Goal: Task Accomplishment & Management: Use online tool/utility

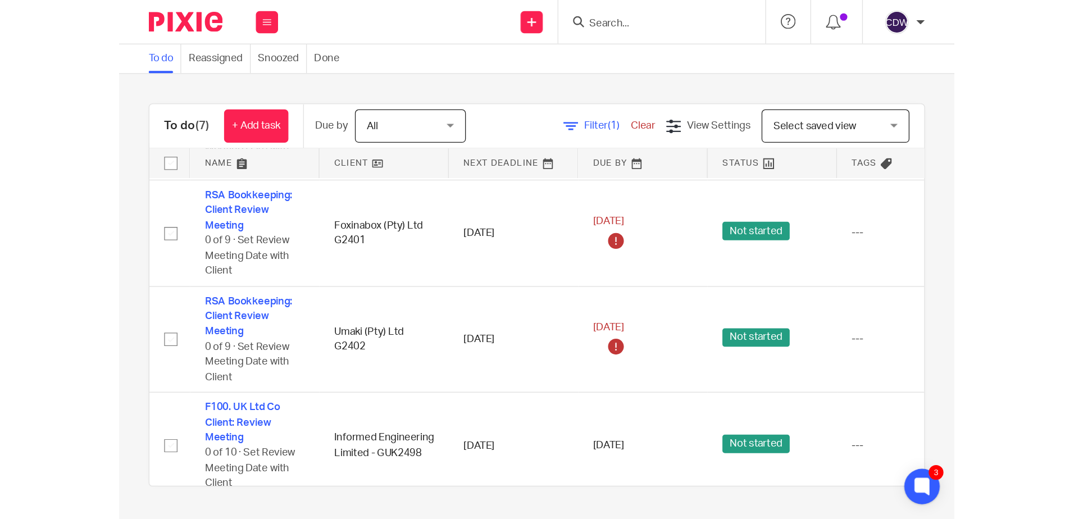
scroll to position [48, 0]
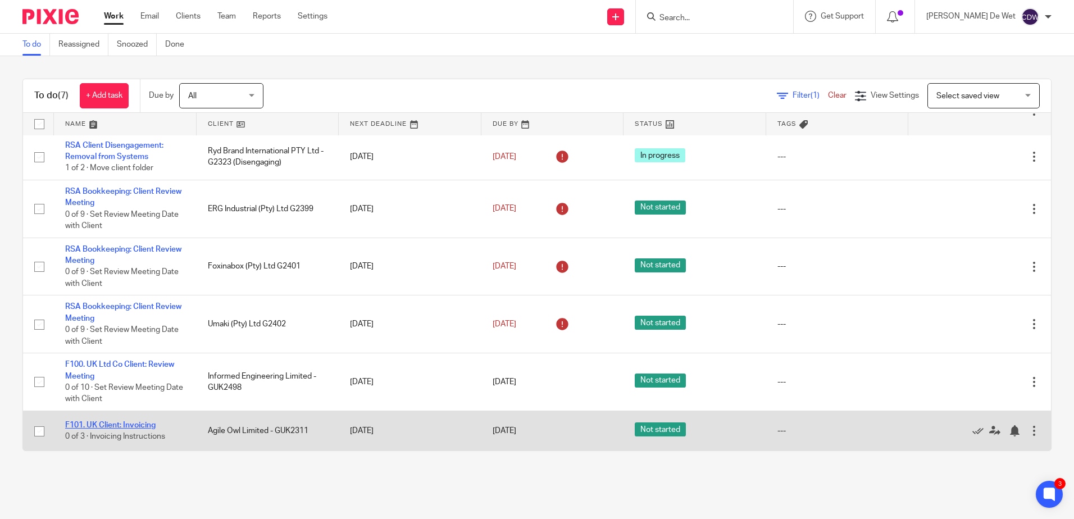
click at [150, 397] on link "F101. UK Client: Invoicing" at bounding box center [110, 425] width 90 height 8
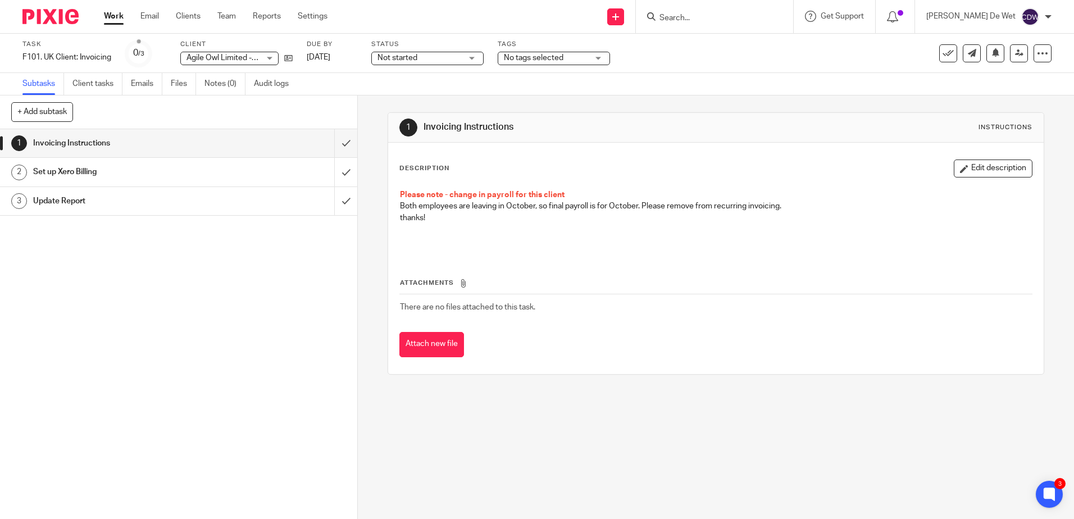
click at [468, 212] on p "thanks!" at bounding box center [715, 217] width 631 height 11
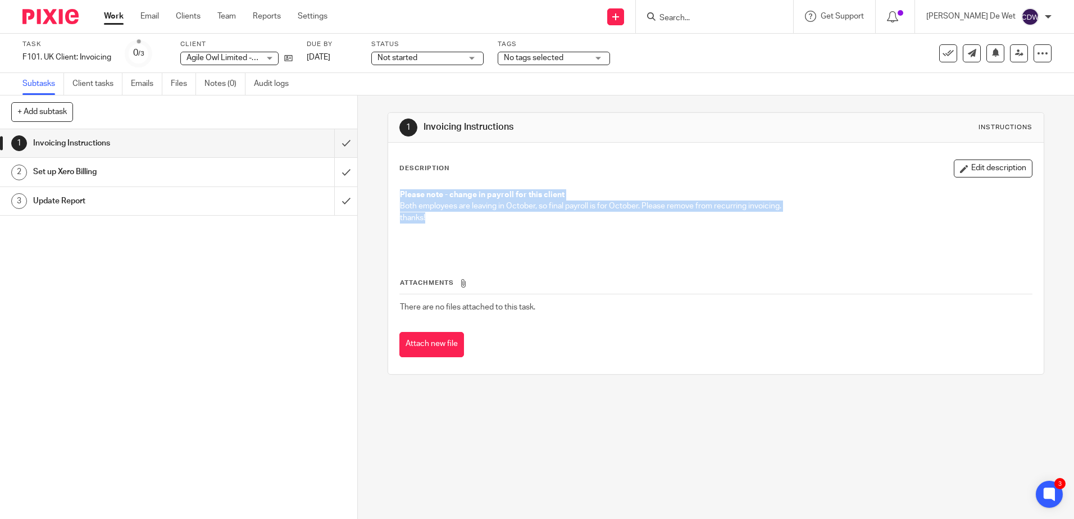
drag, startPoint x: 394, startPoint y: 194, endPoint x: 806, endPoint y: 213, distance: 412.6
click at [806, 213] on div "Please note - change in payroll for this client Both employees are leaving in O…" at bounding box center [715, 219] width 642 height 71
drag, startPoint x: 806, startPoint y: 213, endPoint x: 737, endPoint y: 207, distance: 69.9
copy div "Please note - change in payroll for this client Both employees are leaving in O…"
